Goal: Information Seeking & Learning: Learn about a topic

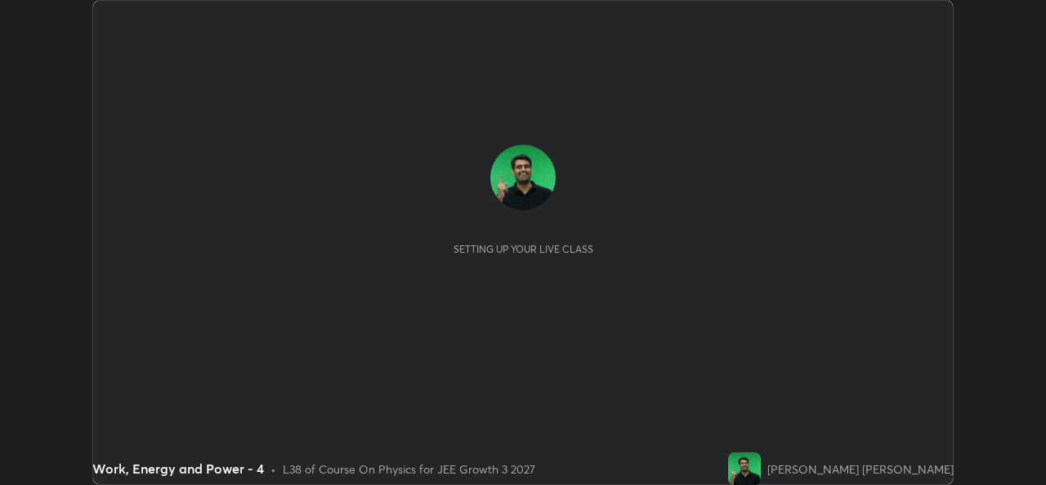
scroll to position [485, 1045]
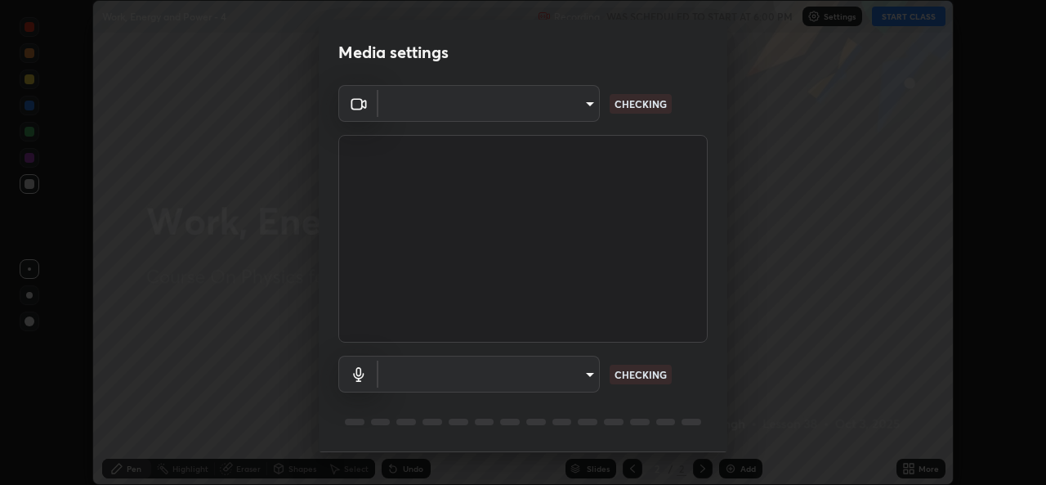
type input "de0b73f0980f6fa9b450921a8a2ec262589a733567298ed7cfed7de340c0f98a"
type input "ee5451cd7f557f866d24f5efd5cc95f4e676077231587f00bc09c28defbb90f9"
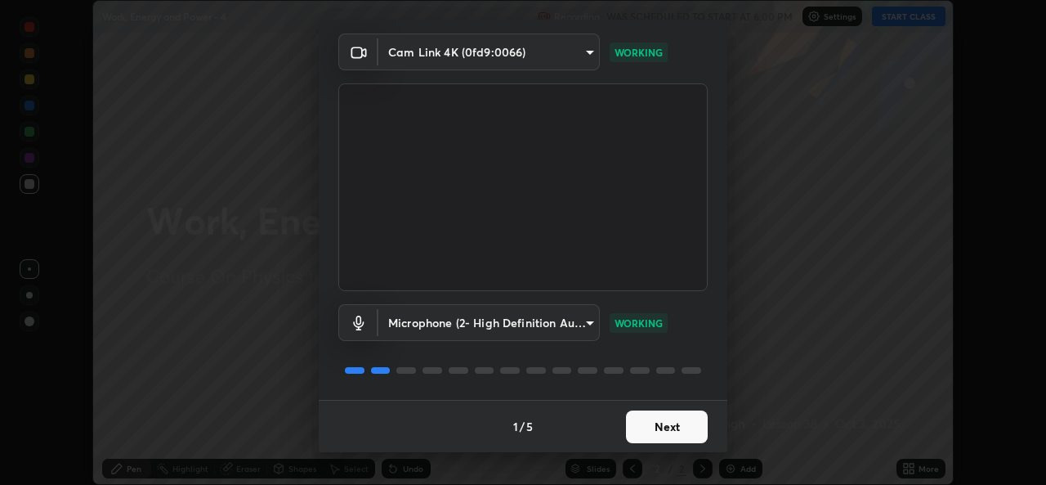
click at [671, 436] on button "Next" at bounding box center [667, 426] width 82 height 33
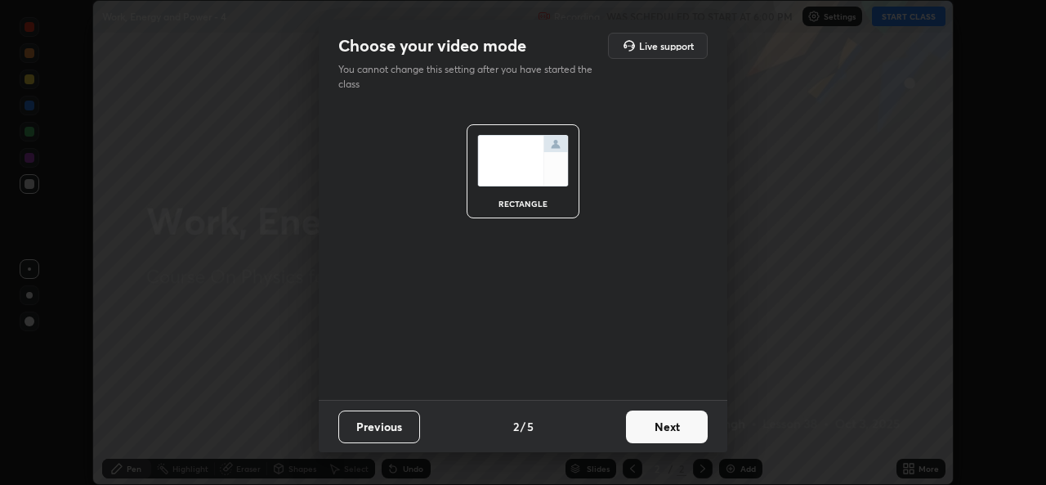
scroll to position [0, 0]
click at [670, 432] on button "Next" at bounding box center [667, 426] width 82 height 33
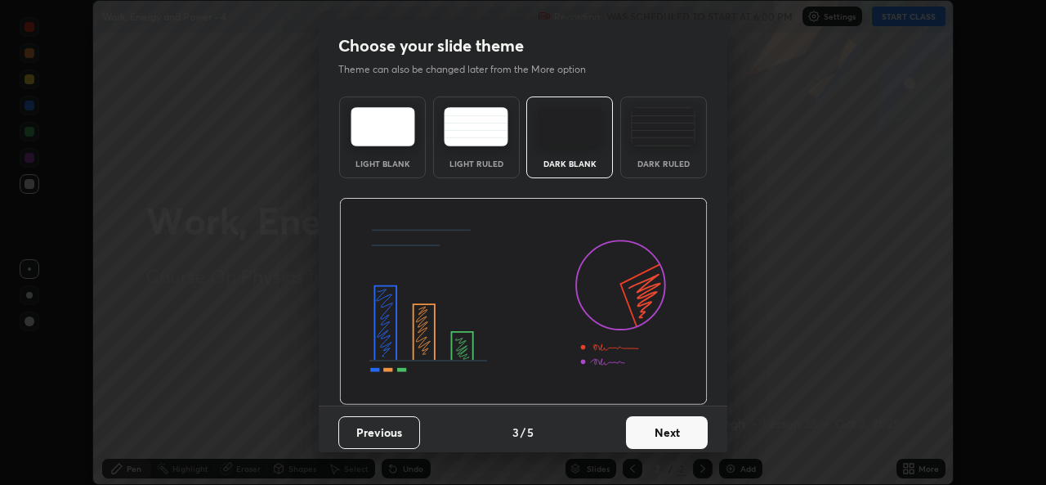
click at [672, 430] on button "Next" at bounding box center [667, 432] width 82 height 33
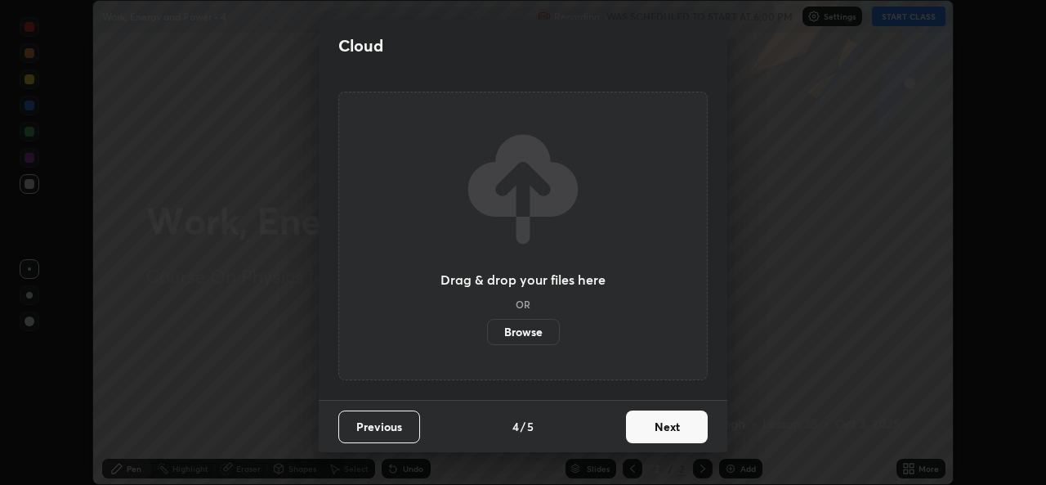
click at [672, 430] on button "Next" at bounding box center [667, 426] width 82 height 33
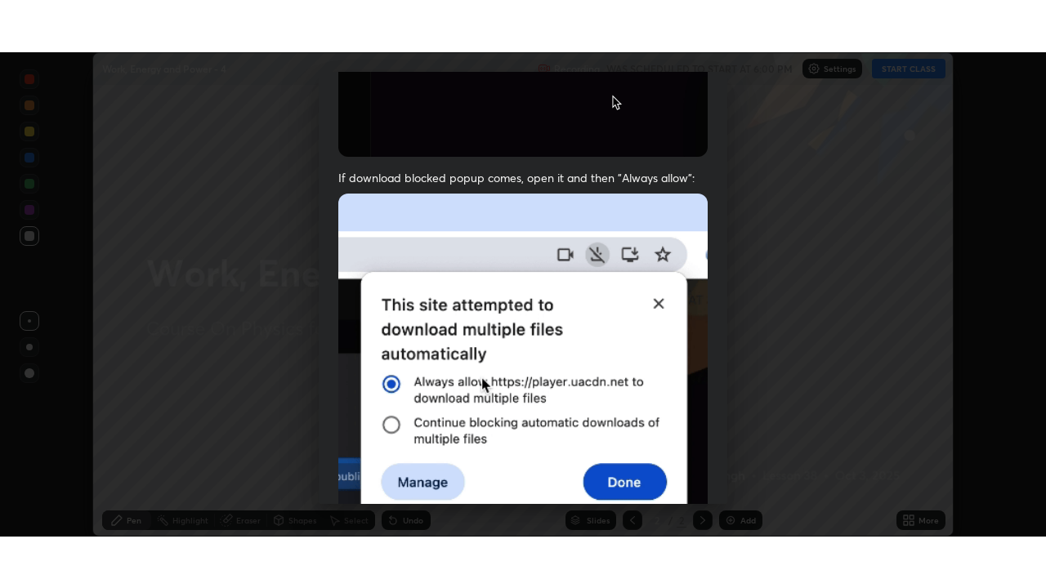
scroll to position [385, 0]
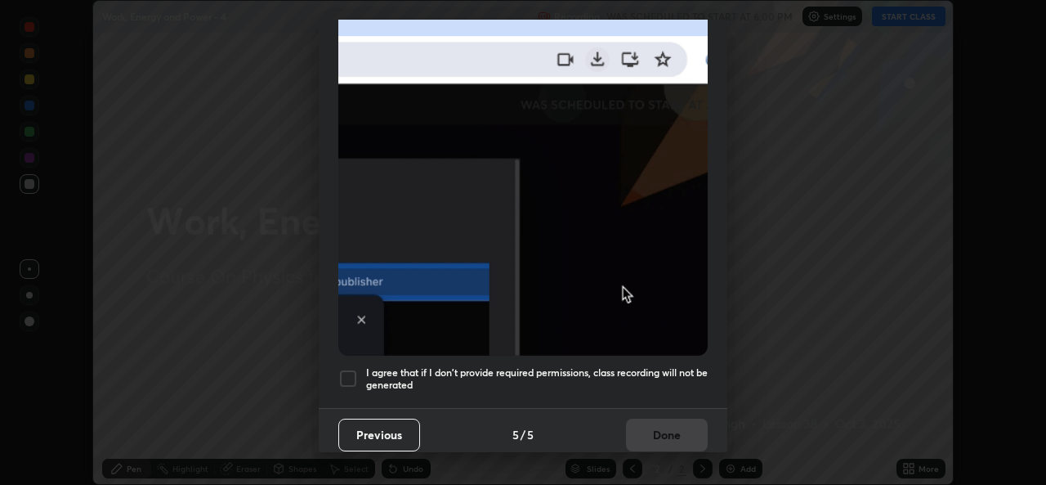
click at [349, 378] on div at bounding box center [348, 379] width 20 height 20
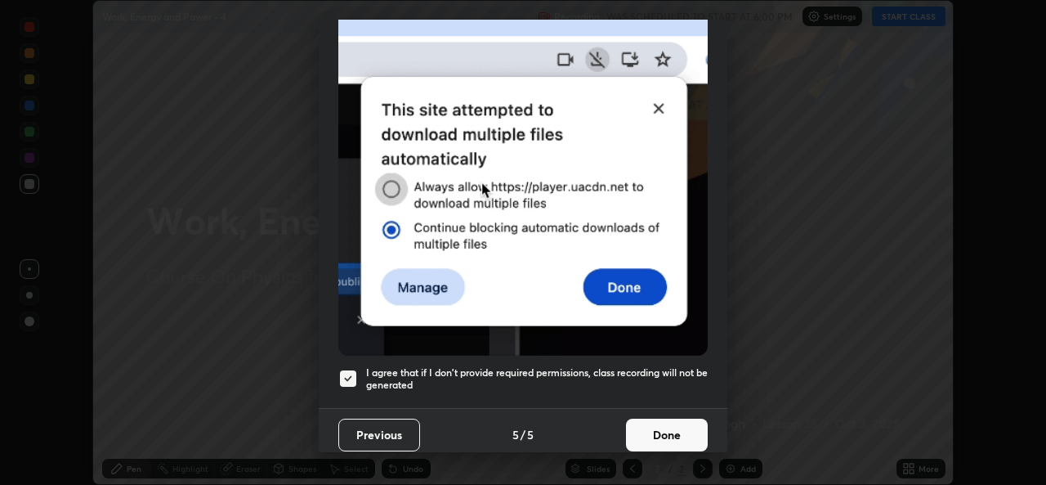
click at [648, 424] on button "Done" at bounding box center [667, 434] width 82 height 33
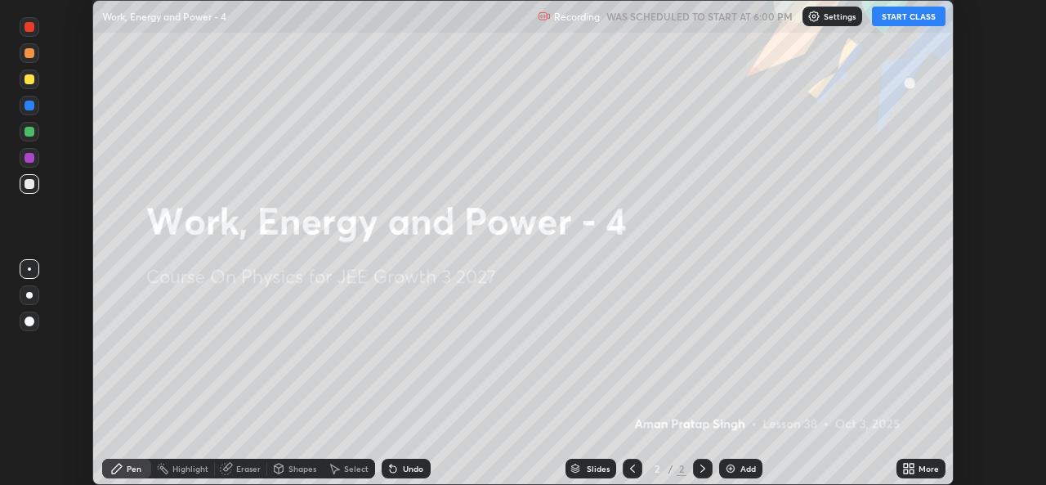
click at [910, 15] on button "START CLASS" at bounding box center [909, 17] width 74 height 20
click at [920, 464] on div "More" at bounding box center [929, 468] width 20 height 8
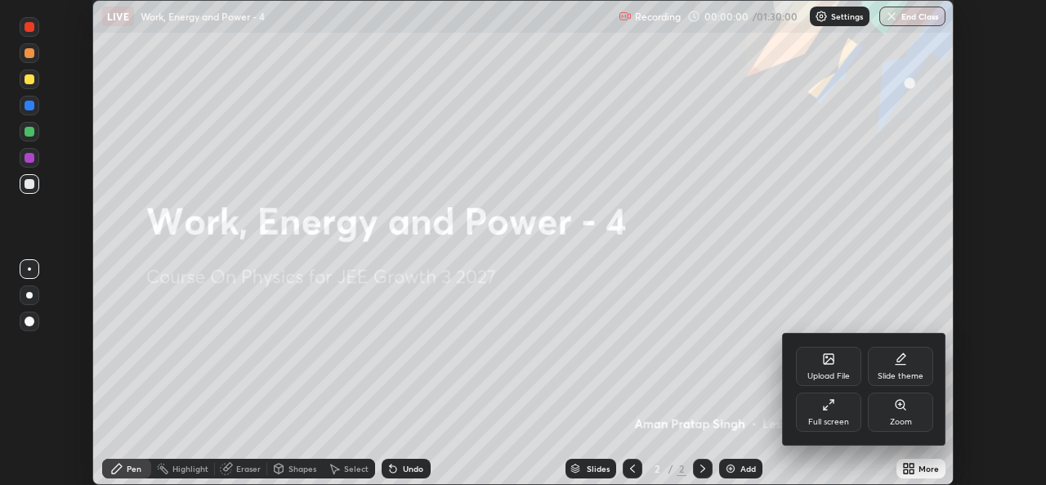
click at [843, 415] on div "Full screen" at bounding box center [828, 411] width 65 height 39
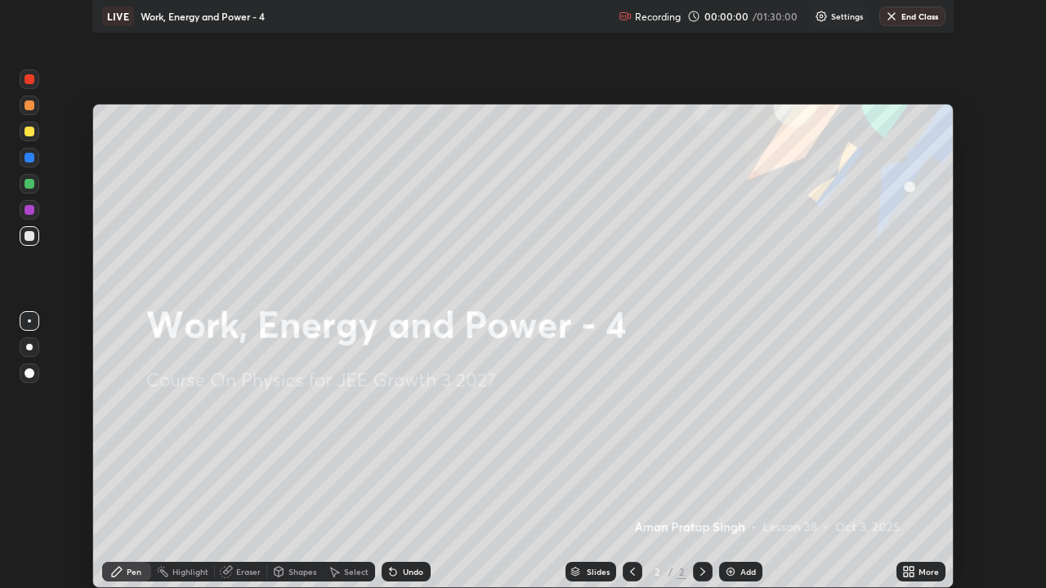
scroll to position [588, 1046]
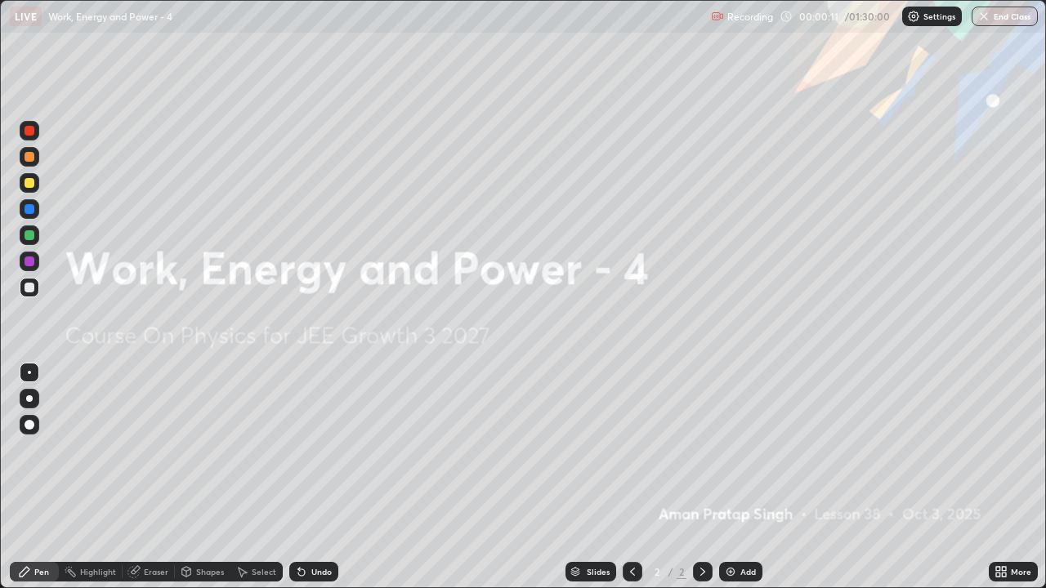
click at [737, 484] on div "Add" at bounding box center [740, 572] width 43 height 20
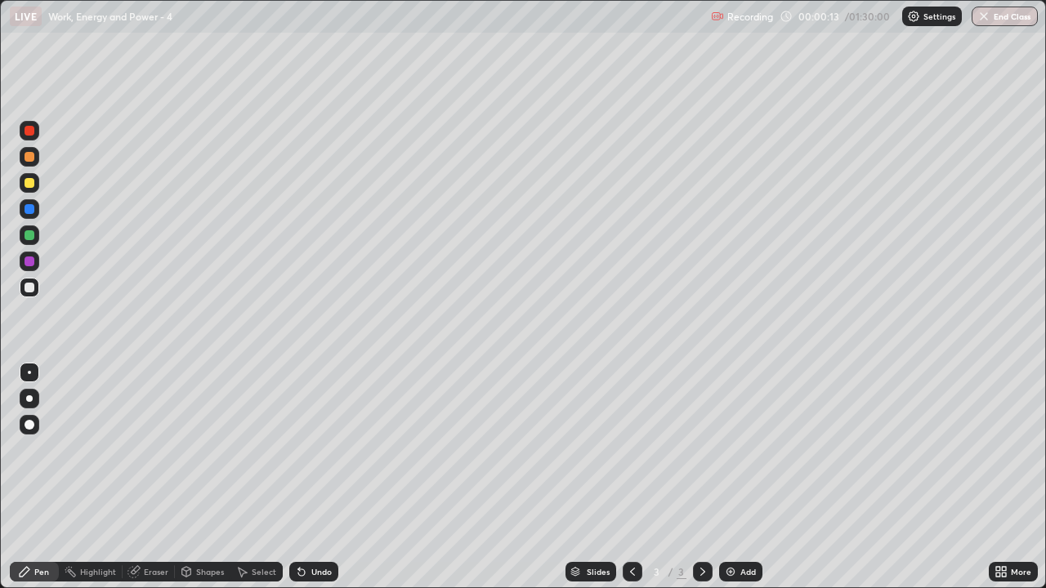
click at [37, 406] on div at bounding box center [30, 399] width 20 height 20
click at [26, 180] on div at bounding box center [30, 183] width 10 height 10
click at [740, 484] on div "Add" at bounding box center [748, 572] width 16 height 8
click at [29, 280] on div at bounding box center [30, 288] width 20 height 20
click at [32, 183] on div at bounding box center [30, 183] width 10 height 10
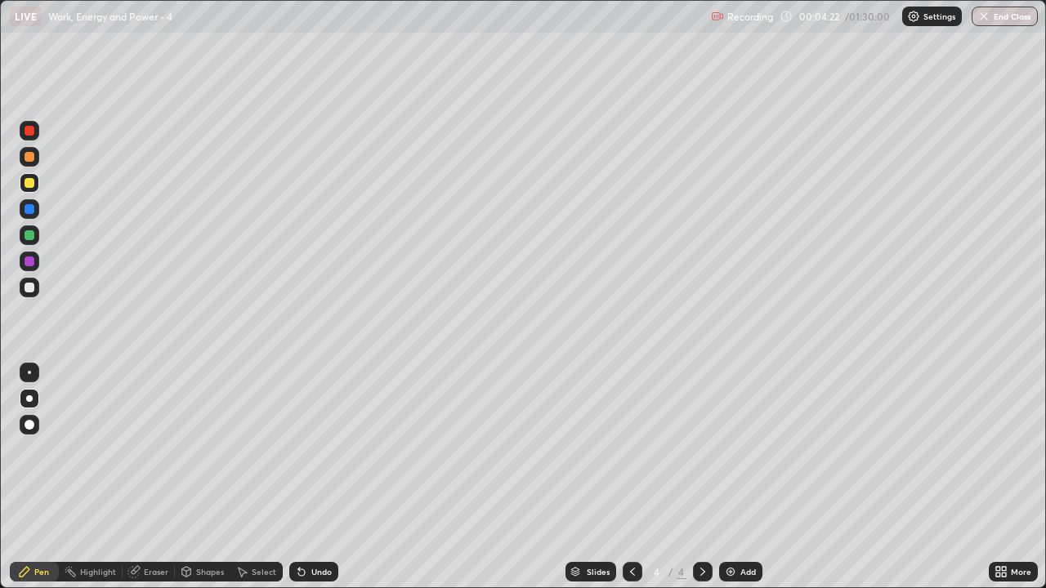
click at [624, 484] on div at bounding box center [633, 572] width 20 height 20
click at [700, 484] on icon at bounding box center [702, 572] width 13 height 13
click at [633, 484] on icon at bounding box center [632, 572] width 13 height 13
click at [702, 484] on icon at bounding box center [702, 572] width 5 height 8
click at [699, 484] on icon at bounding box center [702, 572] width 13 height 13
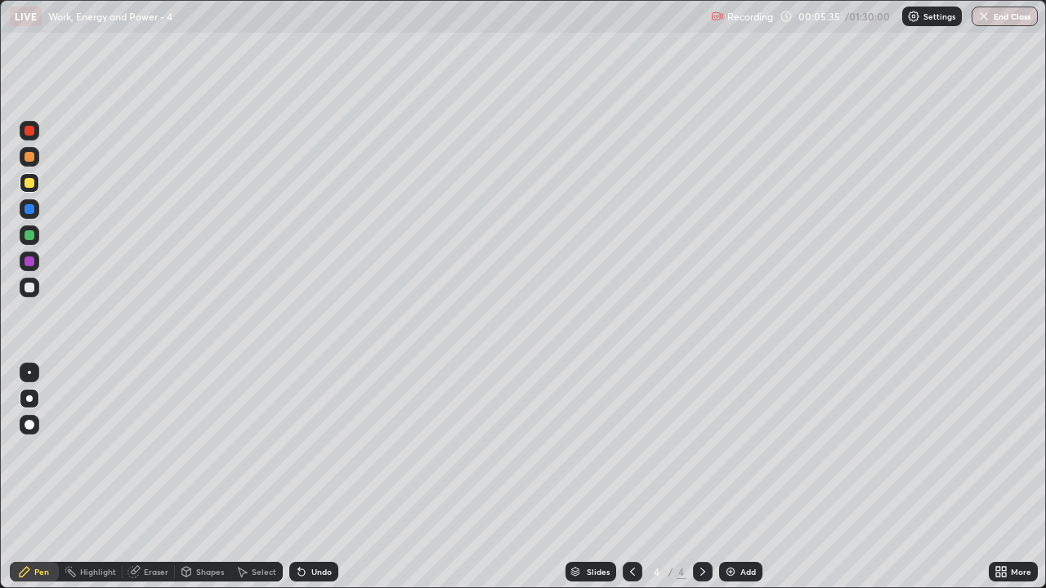
click at [745, 484] on div "Add" at bounding box center [748, 572] width 16 height 8
click at [32, 285] on div at bounding box center [30, 288] width 10 height 10
click at [30, 181] on div at bounding box center [30, 183] width 10 height 10
click at [312, 484] on div "Undo" at bounding box center [321, 572] width 20 height 8
click at [746, 484] on div "Add" at bounding box center [748, 572] width 16 height 8
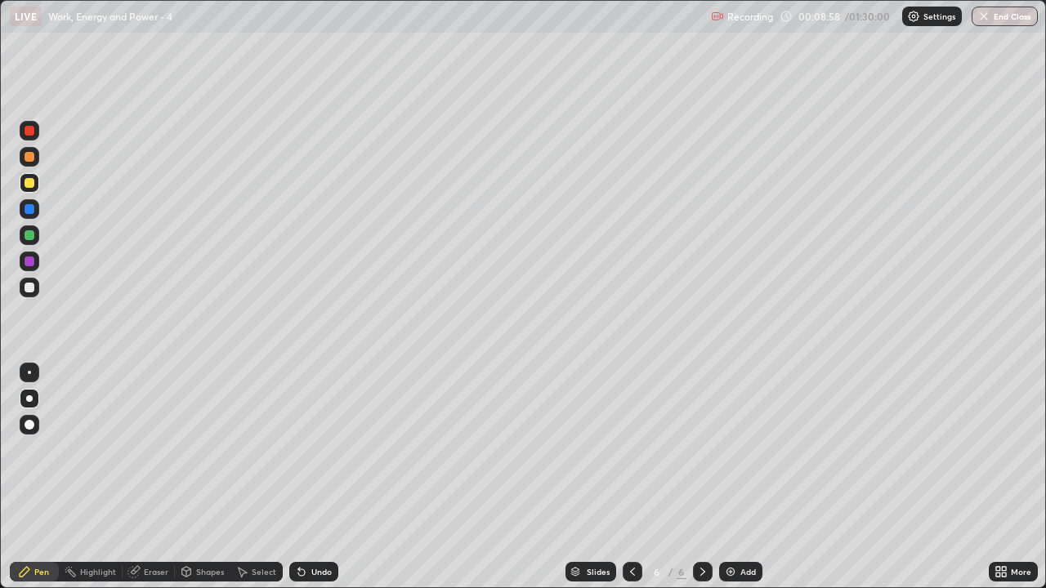
click at [151, 484] on div "Eraser" at bounding box center [149, 572] width 52 height 20
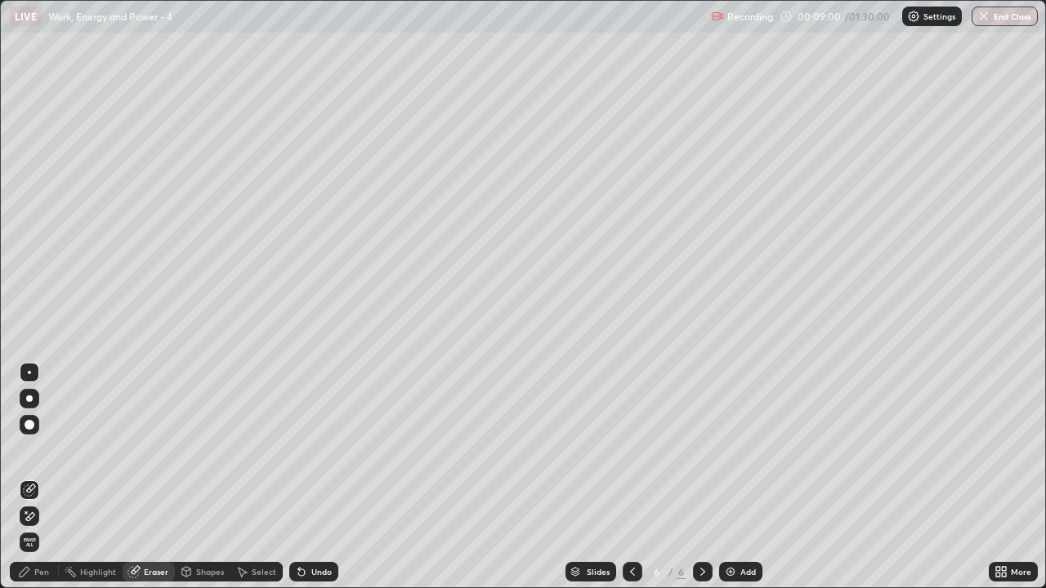
click at [50, 484] on div "Pen" at bounding box center [34, 572] width 49 height 20
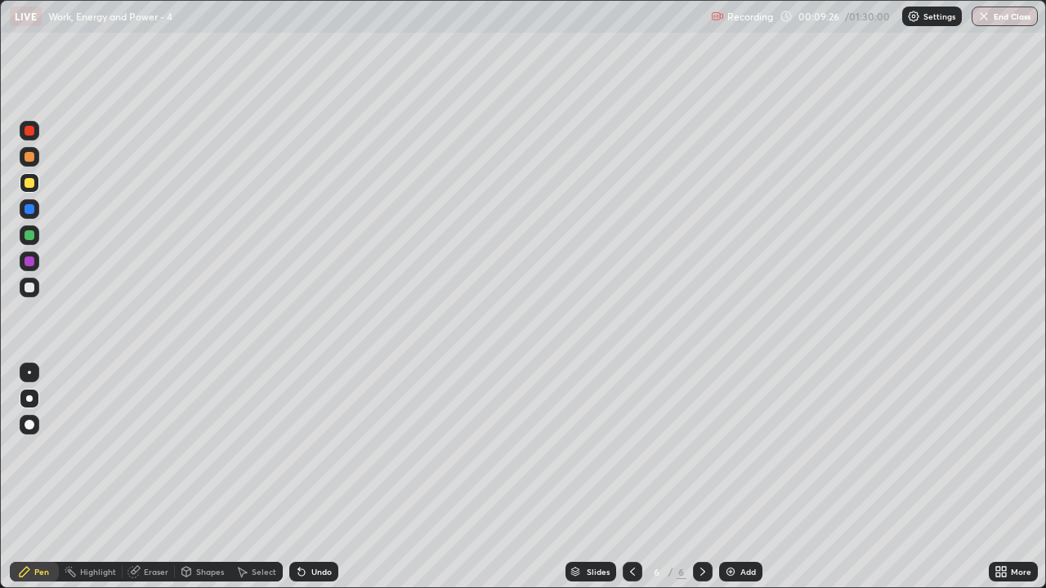
click at [31, 289] on div at bounding box center [30, 288] width 10 height 10
click at [741, 484] on div "Add" at bounding box center [748, 572] width 16 height 8
click at [29, 187] on div at bounding box center [30, 183] width 10 height 10
click at [631, 484] on icon at bounding box center [632, 572] width 13 height 13
click at [693, 484] on div at bounding box center [703, 572] width 20 height 20
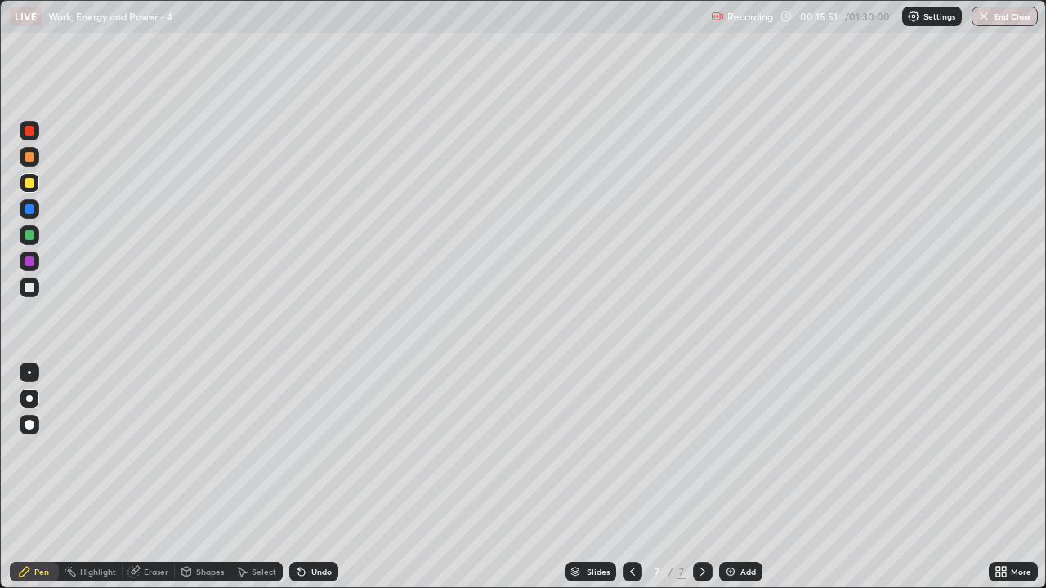
click at [740, 484] on div "Add" at bounding box center [748, 572] width 16 height 8
click at [29, 286] on div at bounding box center [30, 288] width 10 height 10
click at [750, 484] on div "Add" at bounding box center [748, 572] width 16 height 8
click at [30, 183] on div at bounding box center [30, 183] width 10 height 10
click at [31, 287] on div at bounding box center [30, 288] width 10 height 10
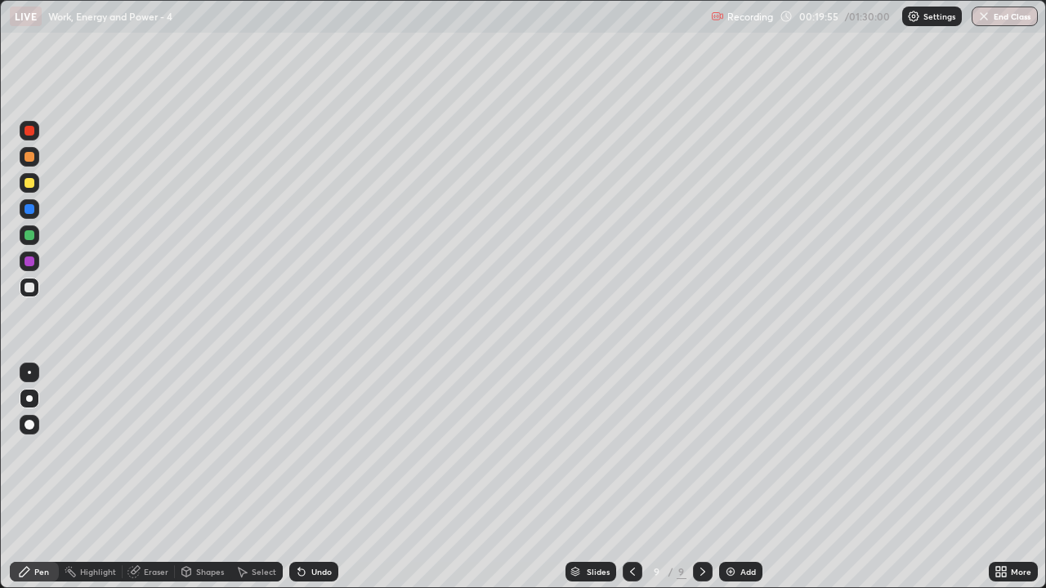
click at [34, 178] on div at bounding box center [30, 183] width 20 height 20
click at [311, 484] on div "Undo" at bounding box center [321, 572] width 20 height 8
click at [29, 289] on div at bounding box center [30, 288] width 10 height 10
click at [734, 484] on div "Add" at bounding box center [740, 572] width 43 height 20
click at [315, 484] on div "Undo" at bounding box center [313, 572] width 49 height 20
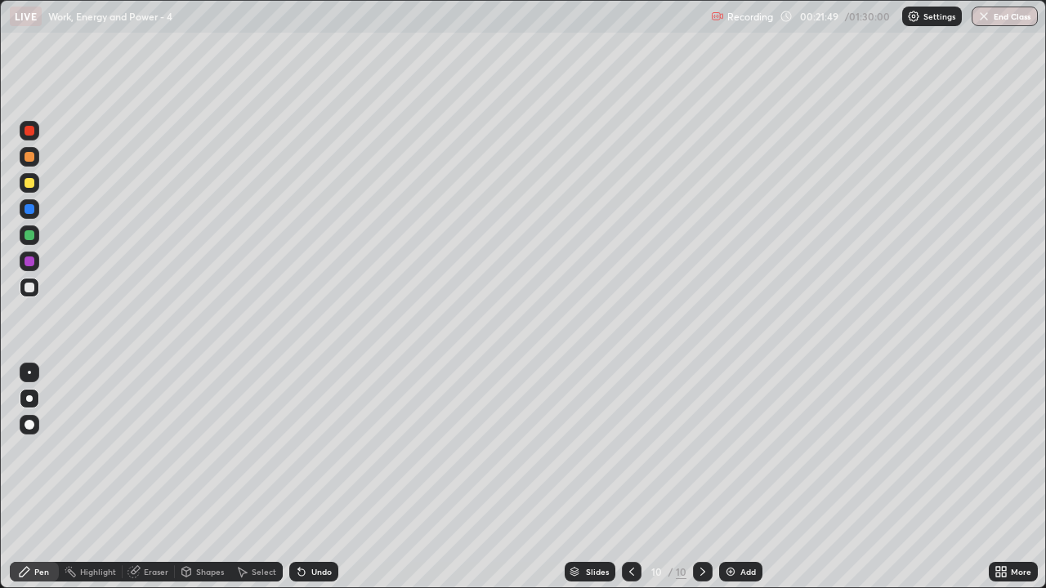
click at [320, 484] on div "Undo" at bounding box center [313, 572] width 49 height 20
click at [26, 181] on div at bounding box center [30, 183] width 10 height 10
click at [628, 484] on icon at bounding box center [631, 572] width 13 height 13
click at [630, 484] on icon at bounding box center [631, 572] width 13 height 13
click at [637, 484] on div at bounding box center [632, 572] width 20 height 20
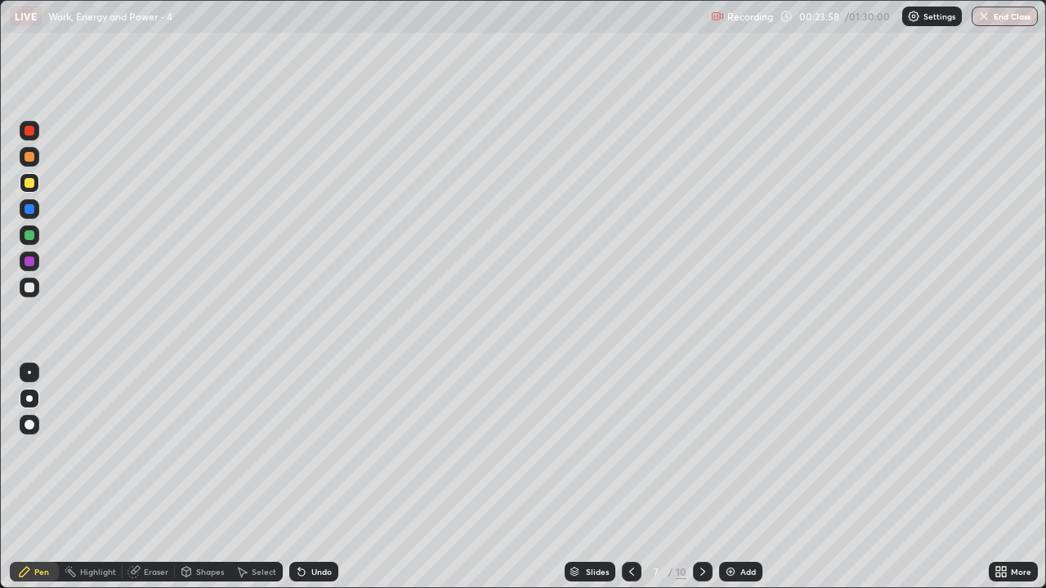
click at [630, 484] on icon at bounding box center [631, 572] width 13 height 13
click at [702, 484] on icon at bounding box center [702, 572] width 13 height 13
click at [705, 484] on icon at bounding box center [702, 572] width 13 height 13
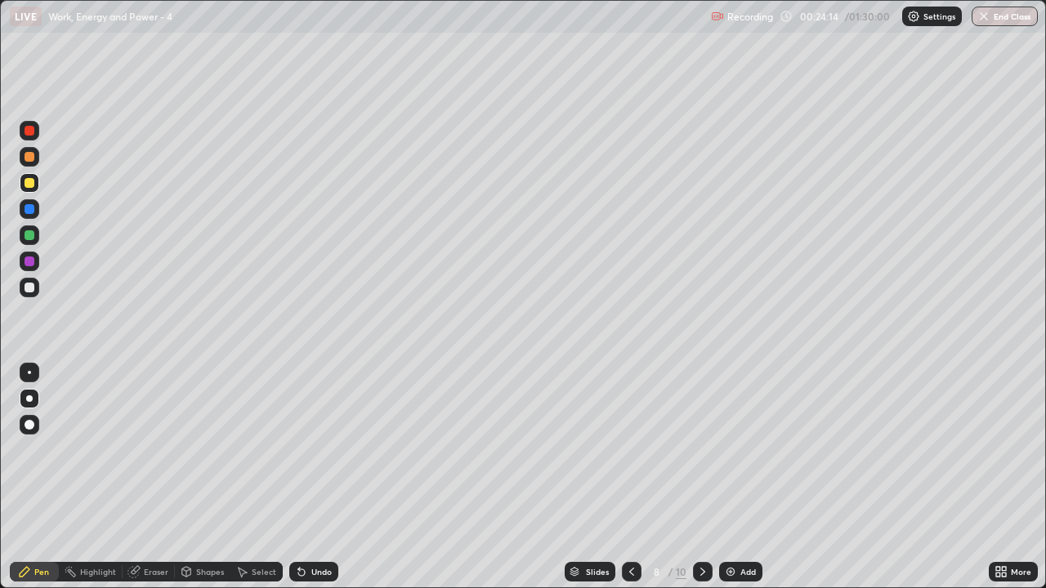
click at [701, 484] on icon at bounding box center [702, 572] width 13 height 13
click at [703, 484] on icon at bounding box center [702, 572] width 13 height 13
click at [701, 484] on icon at bounding box center [702, 572] width 13 height 13
click at [702, 484] on icon at bounding box center [702, 572] width 5 height 8
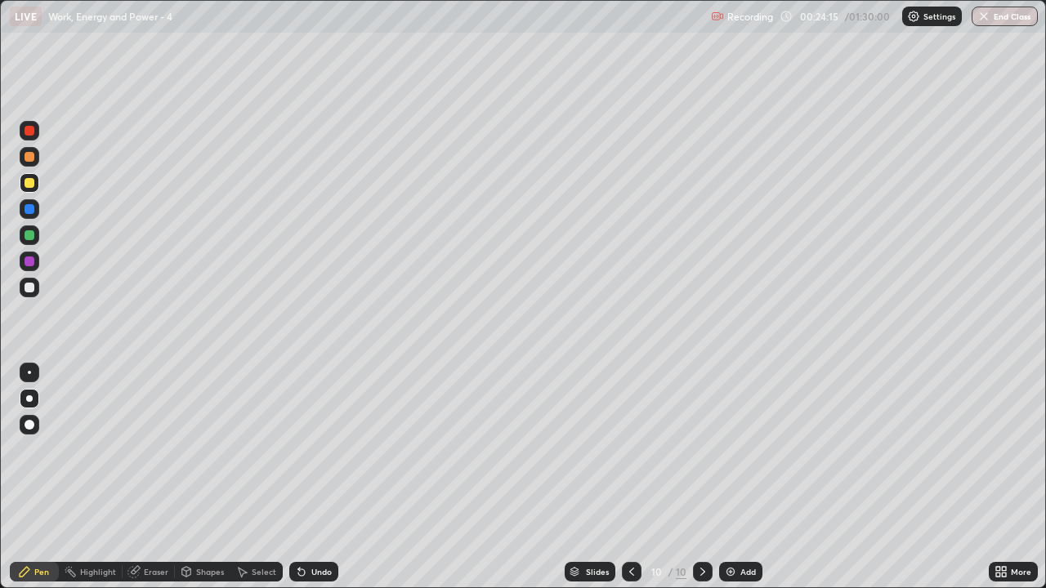
click at [702, 484] on icon at bounding box center [702, 572] width 5 height 8
click at [738, 484] on div "Add" at bounding box center [740, 572] width 43 height 20
click at [28, 281] on div at bounding box center [30, 288] width 20 height 20
click at [32, 237] on div at bounding box center [30, 235] width 10 height 10
click at [744, 484] on div "Add" at bounding box center [748, 572] width 16 height 8
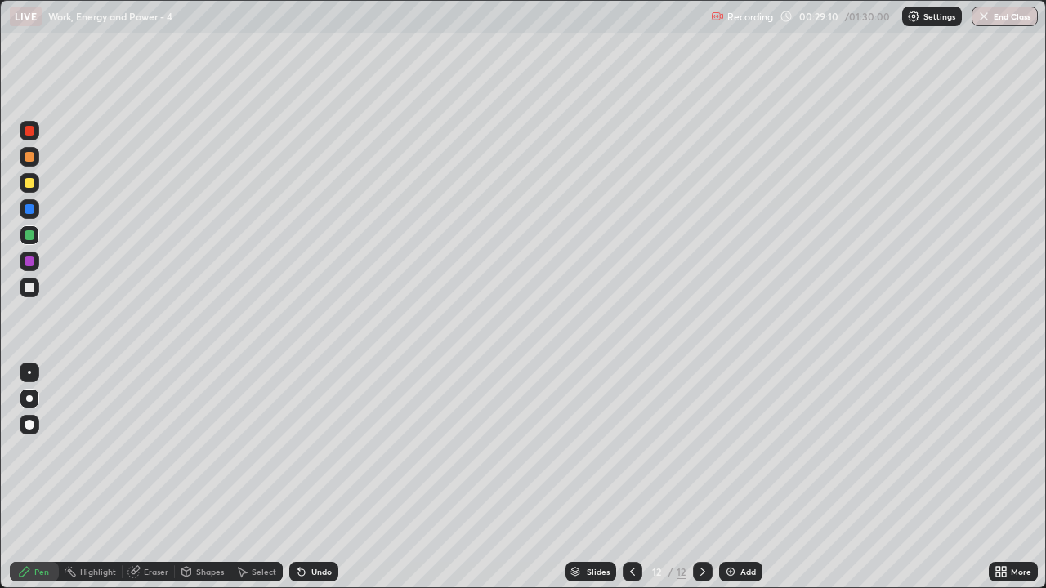
click at [30, 288] on div at bounding box center [30, 288] width 10 height 10
click at [31, 181] on div at bounding box center [30, 183] width 10 height 10
click at [31, 159] on div at bounding box center [30, 157] width 10 height 10
click at [315, 484] on div "Undo" at bounding box center [321, 572] width 20 height 8
click at [317, 484] on div "Undo" at bounding box center [321, 572] width 20 height 8
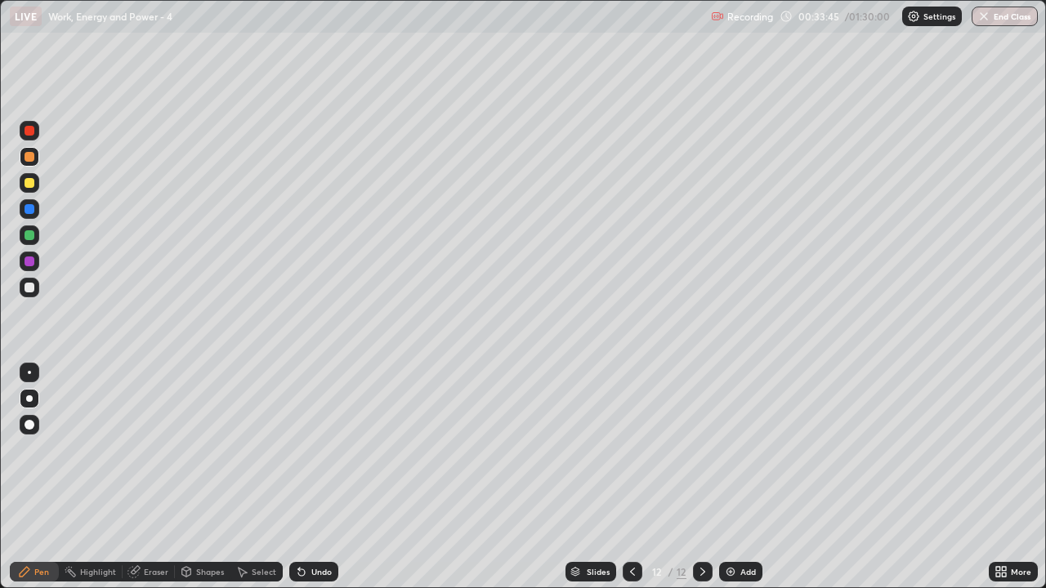
click at [141, 484] on div "Eraser" at bounding box center [149, 572] width 52 height 20
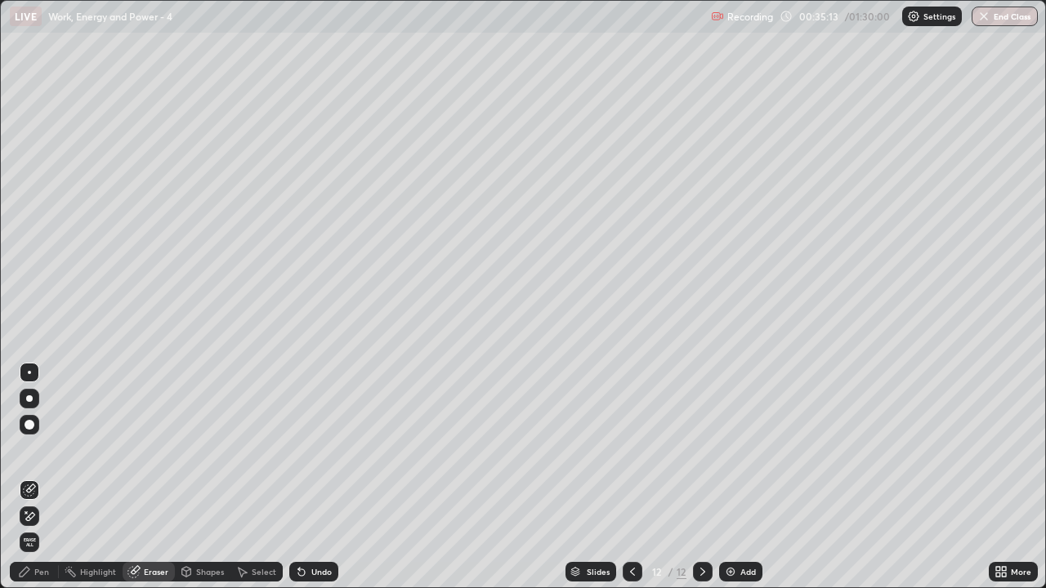
click at [745, 484] on div "Add" at bounding box center [740, 572] width 43 height 20
click at [37, 484] on div "Pen" at bounding box center [34, 572] width 49 height 20
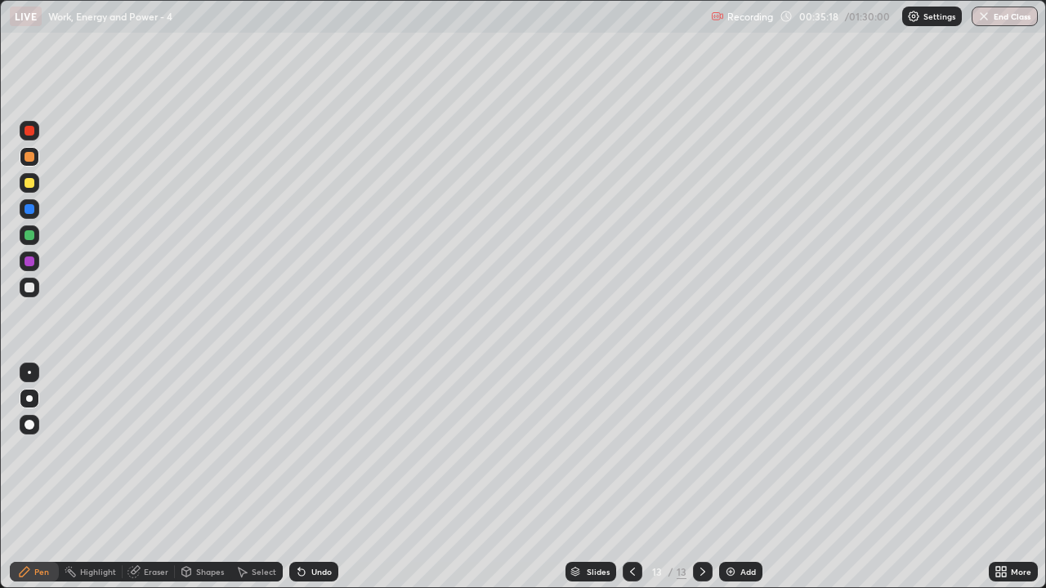
click at [29, 399] on div at bounding box center [29, 399] width 7 height 7
click at [33, 179] on div at bounding box center [30, 183] width 10 height 10
click at [739, 484] on div "Add" at bounding box center [740, 572] width 43 height 20
click at [704, 484] on div at bounding box center [703, 572] width 20 height 20
click at [747, 484] on div "Add" at bounding box center [748, 572] width 16 height 8
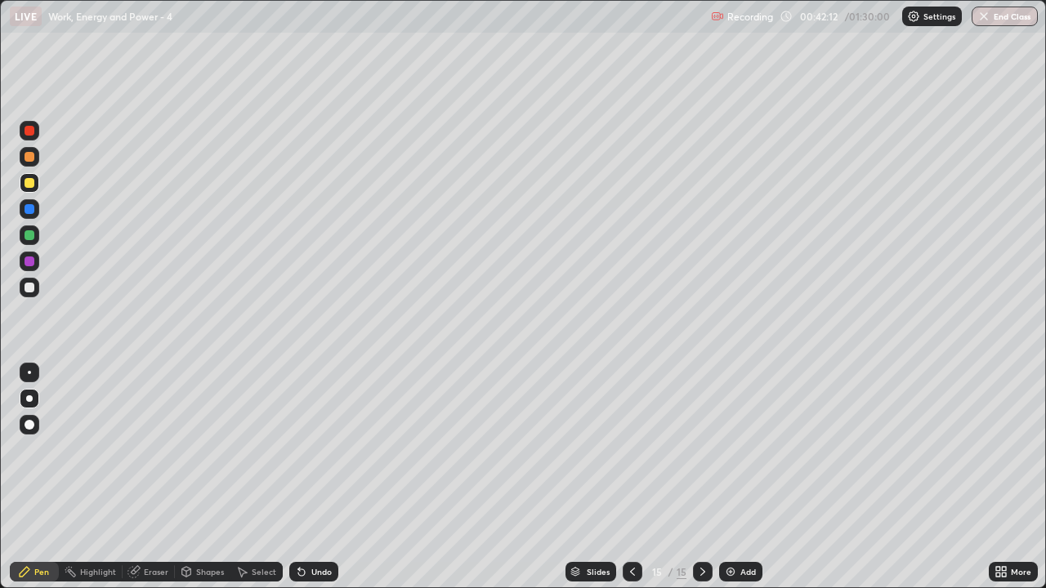
click at [637, 484] on div at bounding box center [633, 572] width 20 height 20
click at [633, 484] on icon at bounding box center [632, 572] width 13 height 13
click at [631, 484] on icon at bounding box center [632, 572] width 13 height 13
click at [700, 484] on icon at bounding box center [702, 572] width 5 height 8
click at [701, 484] on icon at bounding box center [702, 572] width 5 height 8
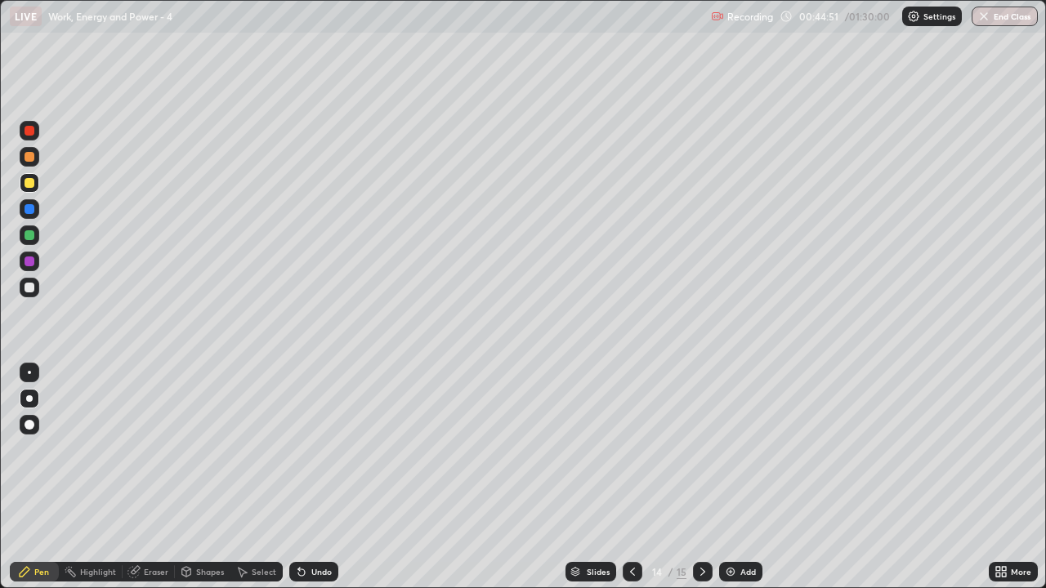
click at [701, 484] on icon at bounding box center [702, 572] width 13 height 13
click at [747, 484] on div "Add" at bounding box center [740, 572] width 43 height 20
click at [36, 290] on div at bounding box center [30, 288] width 20 height 20
click at [27, 183] on div at bounding box center [30, 183] width 10 height 10
click at [34, 284] on div at bounding box center [30, 288] width 20 height 20
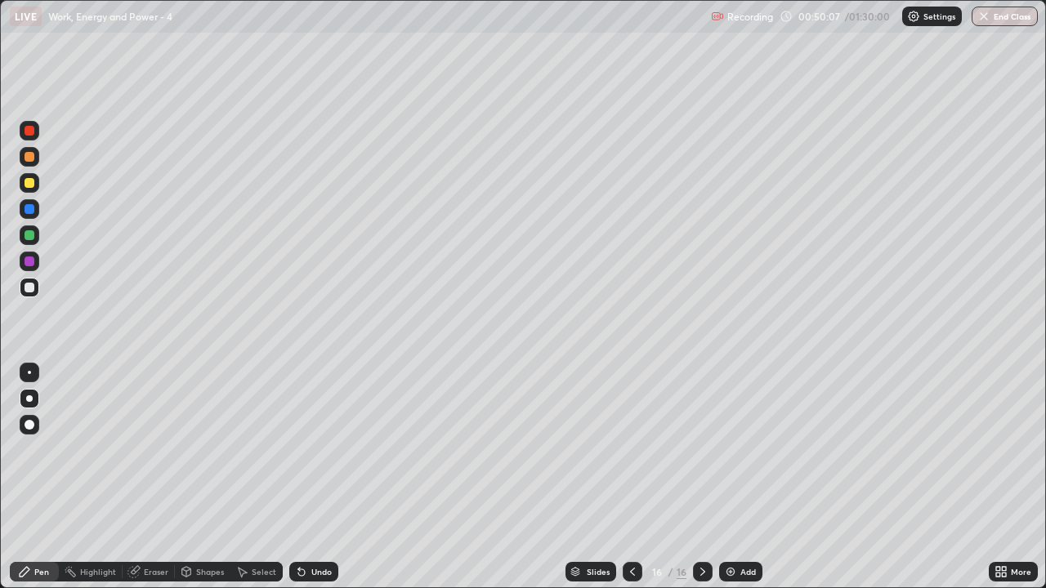
click at [312, 484] on div "Undo" at bounding box center [321, 572] width 20 height 8
click at [31, 186] on div at bounding box center [30, 183] width 10 height 10
click at [746, 484] on div "Add" at bounding box center [748, 572] width 16 height 8
click at [38, 283] on div at bounding box center [30, 288] width 20 height 20
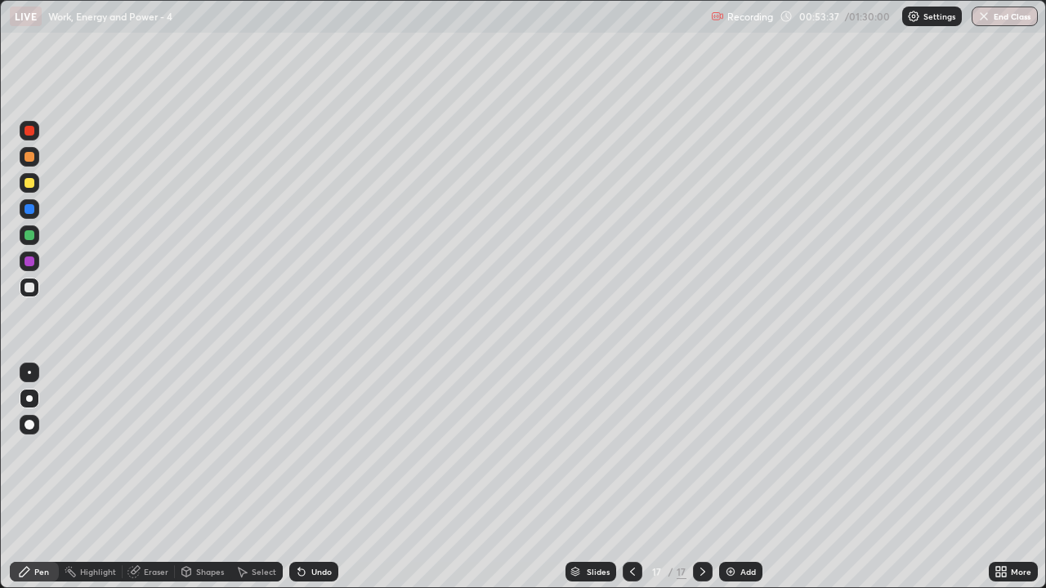
click at [33, 182] on div at bounding box center [30, 183] width 10 height 10
click at [738, 484] on div "Add" at bounding box center [740, 572] width 43 height 20
click at [29, 189] on div at bounding box center [30, 183] width 20 height 20
click at [28, 286] on div at bounding box center [30, 288] width 10 height 10
click at [32, 181] on div at bounding box center [30, 183] width 10 height 10
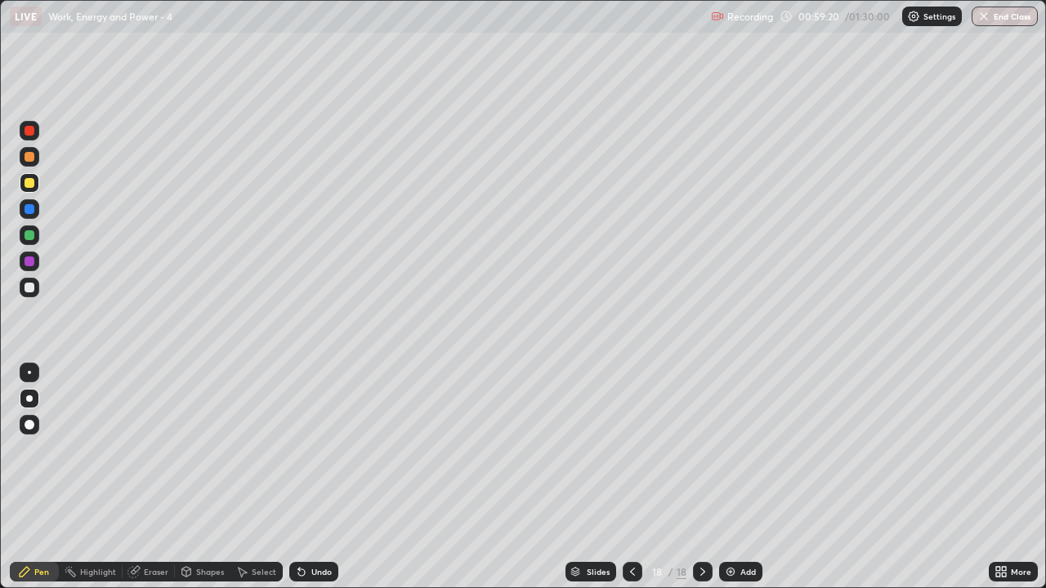
click at [34, 286] on div at bounding box center [30, 288] width 10 height 10
click at [748, 484] on div "Add" at bounding box center [748, 572] width 16 height 8
click at [33, 181] on div at bounding box center [30, 183] width 10 height 10
click at [28, 287] on div at bounding box center [30, 288] width 10 height 10
click at [744, 484] on div "Add" at bounding box center [740, 572] width 43 height 20
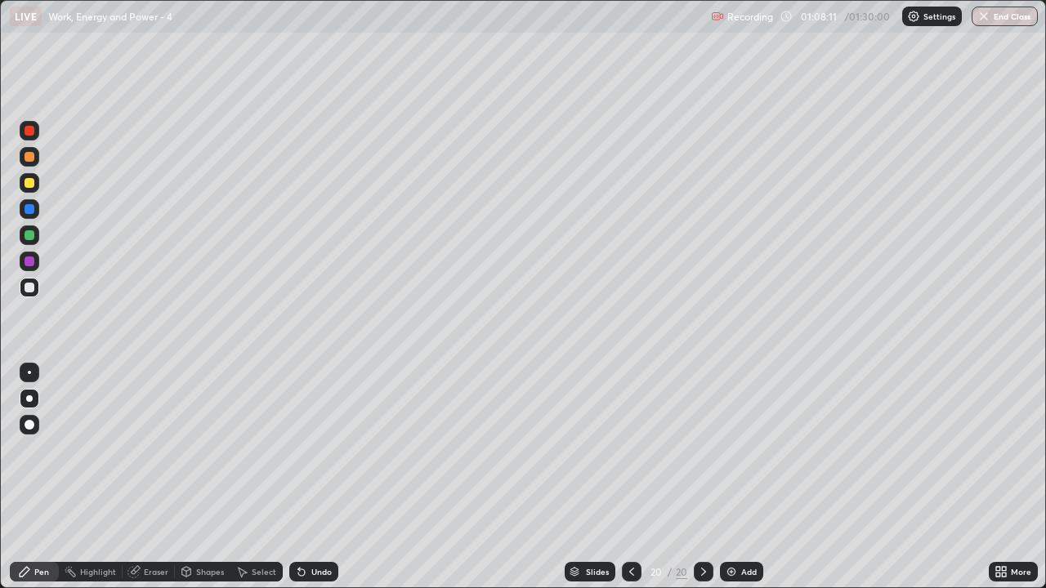
click at [33, 290] on div at bounding box center [30, 288] width 10 height 10
click at [314, 484] on div "Undo" at bounding box center [313, 572] width 49 height 20
click at [26, 183] on div at bounding box center [30, 183] width 10 height 10
click at [316, 484] on div "Undo" at bounding box center [321, 572] width 20 height 8
click at [146, 484] on div "Eraser" at bounding box center [156, 572] width 25 height 8
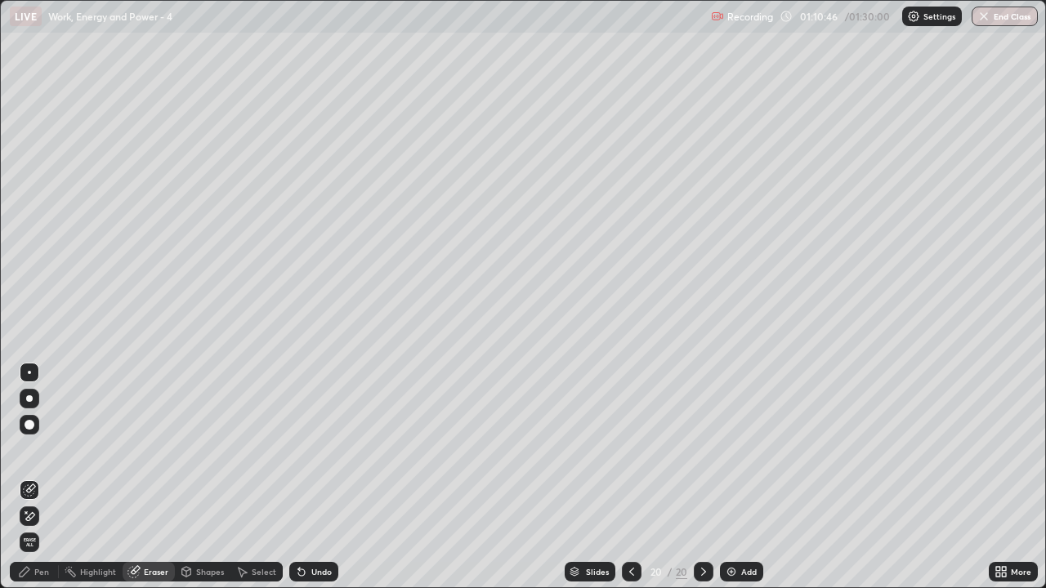
click at [31, 484] on div "Pen" at bounding box center [34, 572] width 49 height 20
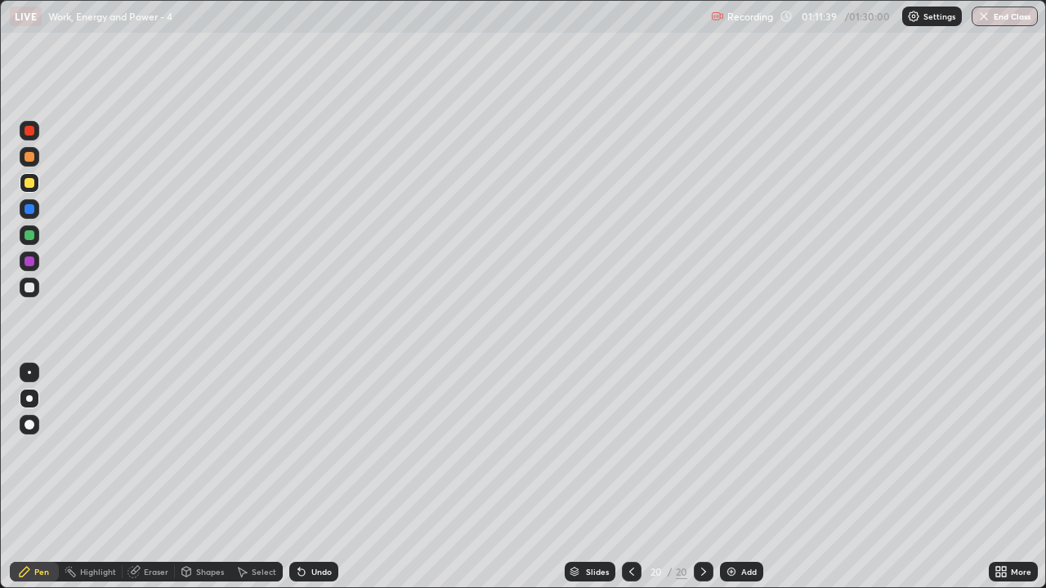
click at [29, 239] on div at bounding box center [30, 235] width 10 height 10
click at [731, 484] on img at bounding box center [731, 572] width 13 height 13
click at [631, 484] on icon at bounding box center [632, 572] width 13 height 13
click at [697, 484] on div at bounding box center [703, 572] width 20 height 20
click at [631, 484] on icon at bounding box center [632, 572] width 13 height 13
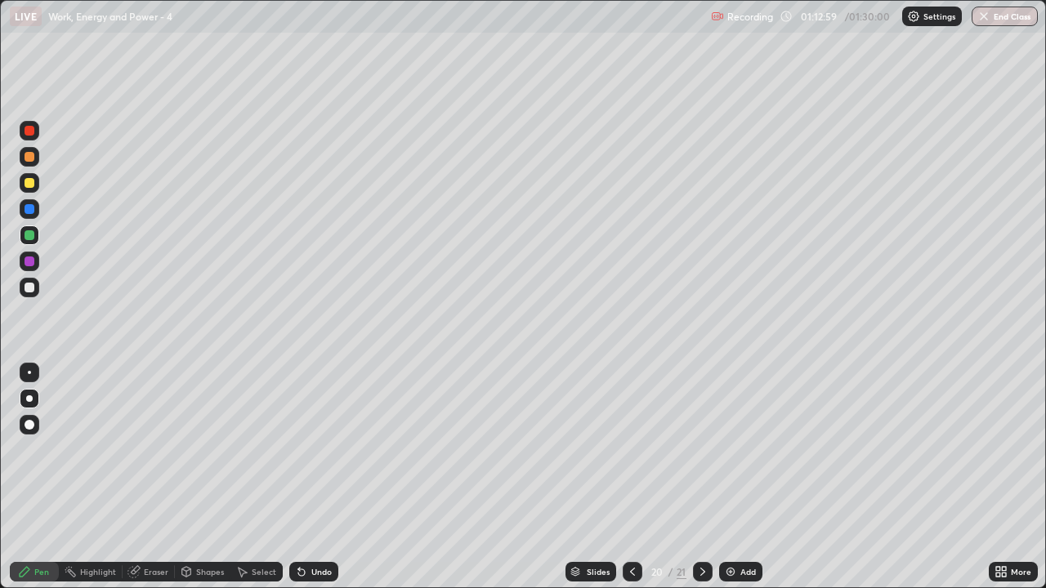
click at [702, 484] on icon at bounding box center [702, 572] width 13 height 13
click at [28, 284] on div at bounding box center [30, 288] width 10 height 10
click at [631, 484] on icon at bounding box center [632, 572] width 13 height 13
click at [701, 484] on icon at bounding box center [702, 572] width 13 height 13
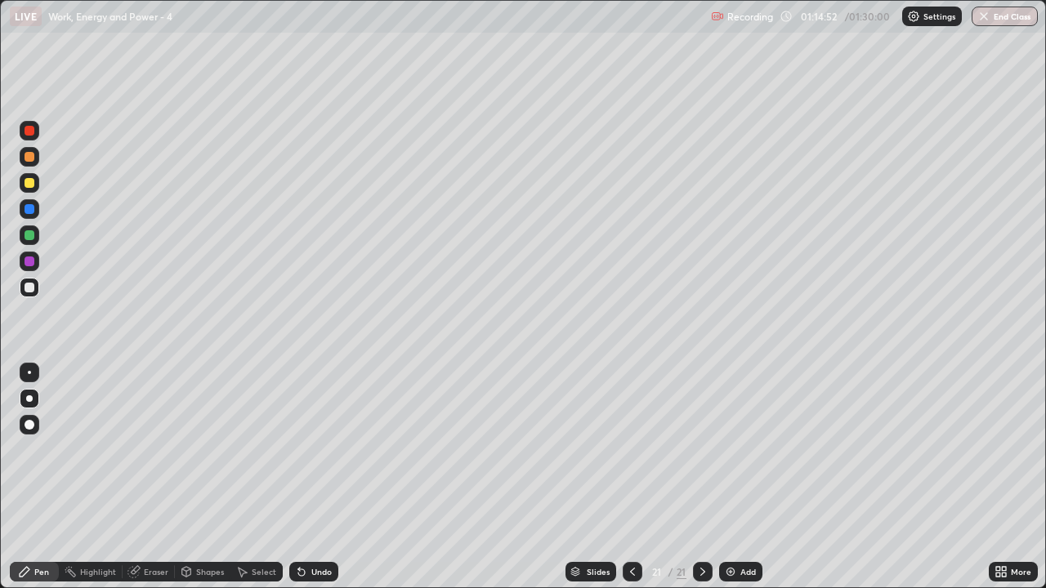
click at [631, 484] on icon at bounding box center [632, 572] width 13 height 13
click at [704, 484] on icon at bounding box center [702, 572] width 13 height 13
click at [701, 484] on icon at bounding box center [702, 572] width 13 height 13
click at [728, 484] on div "Add" at bounding box center [740, 572] width 43 height 20
click at [36, 283] on div at bounding box center [30, 288] width 20 height 20
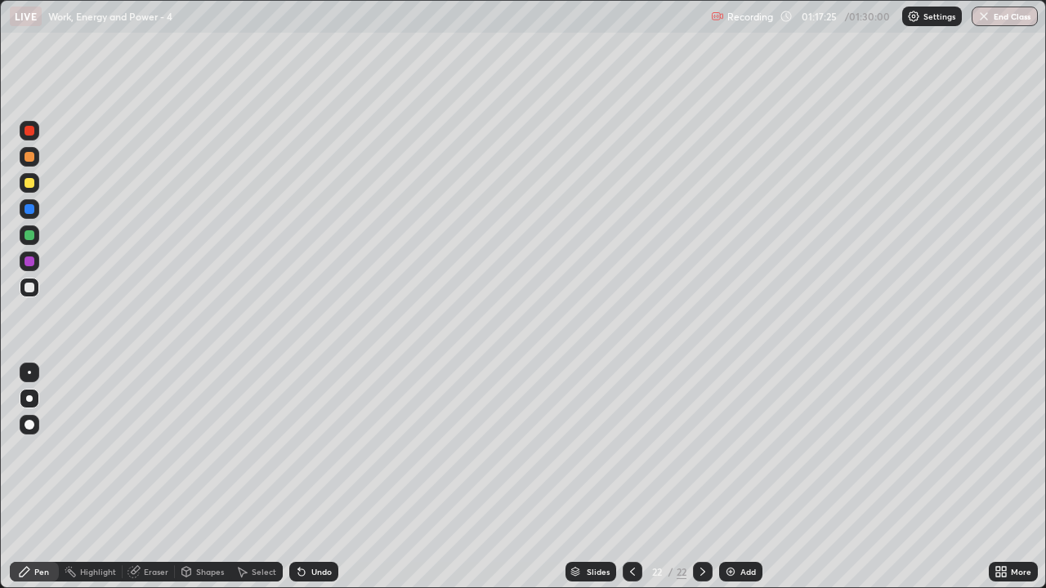
click at [28, 181] on div at bounding box center [30, 183] width 10 height 10
click at [29, 237] on div at bounding box center [30, 235] width 10 height 10
click at [324, 484] on div "Undo" at bounding box center [321, 572] width 20 height 8
click at [326, 484] on div "Undo" at bounding box center [313, 572] width 49 height 20
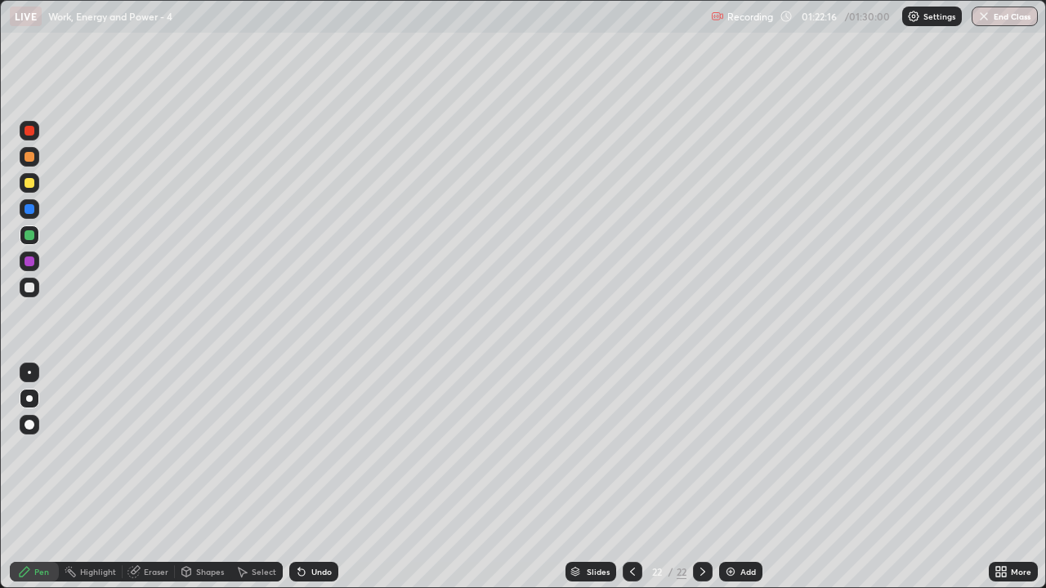
click at [326, 484] on div "Undo" at bounding box center [313, 572] width 49 height 20
click at [1002, 17] on button "End Class" at bounding box center [1005, 17] width 65 height 20
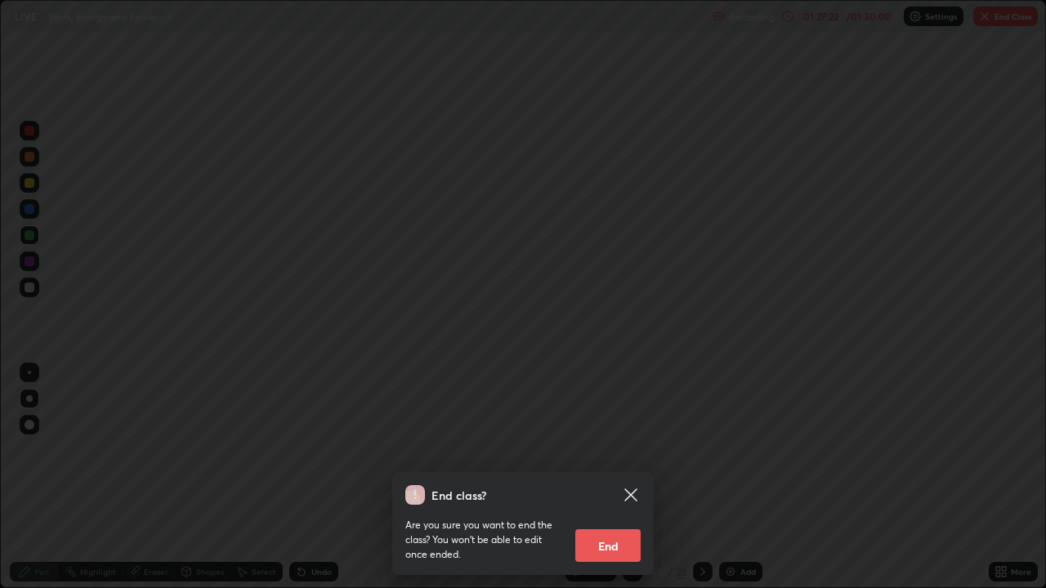
click at [624, 484] on button "End" at bounding box center [607, 546] width 65 height 33
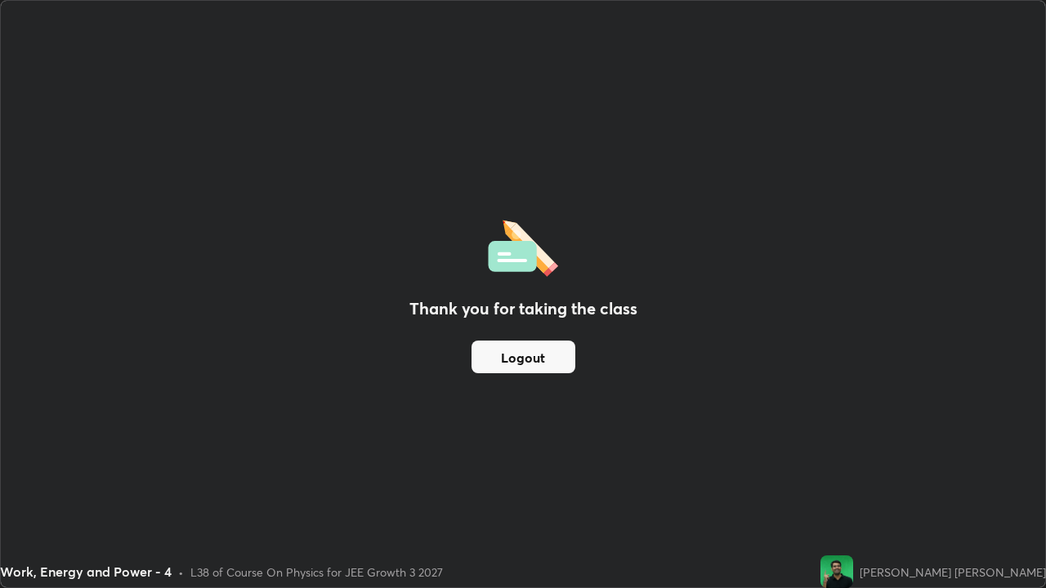
click at [552, 360] on button "Logout" at bounding box center [524, 357] width 104 height 33
